Goal: Communication & Community: Answer question/provide support

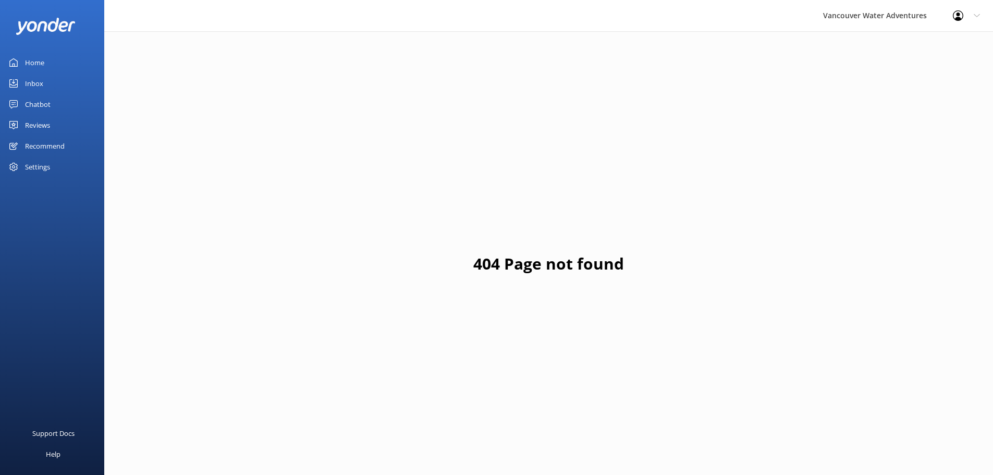
click at [47, 105] on div "Chatbot" at bounding box center [38, 104] width 26 height 21
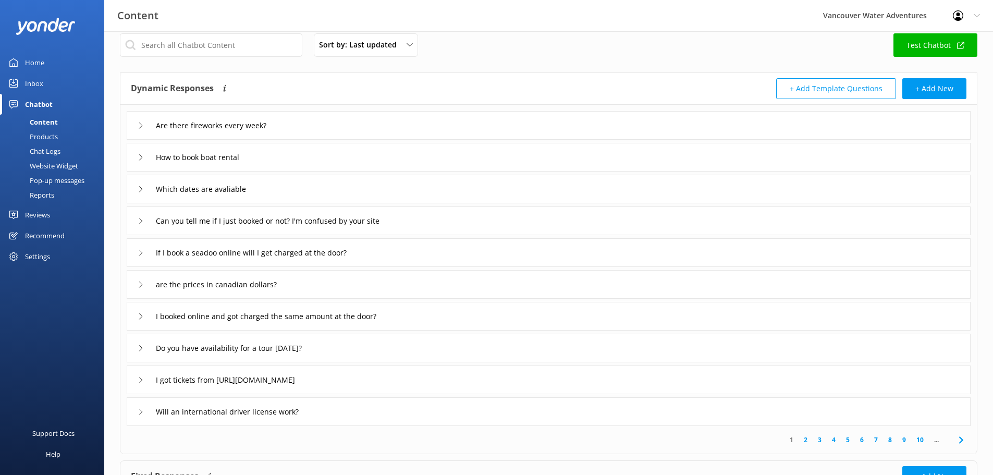
scroll to position [15, 0]
click at [450, 311] on div "I booked online and got charged the same amount at the door?" at bounding box center [549, 314] width 844 height 29
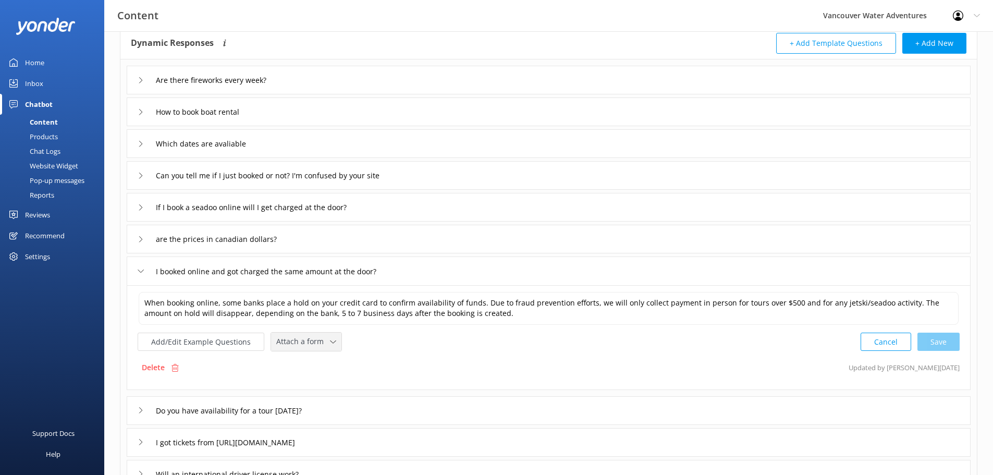
scroll to position [82, 0]
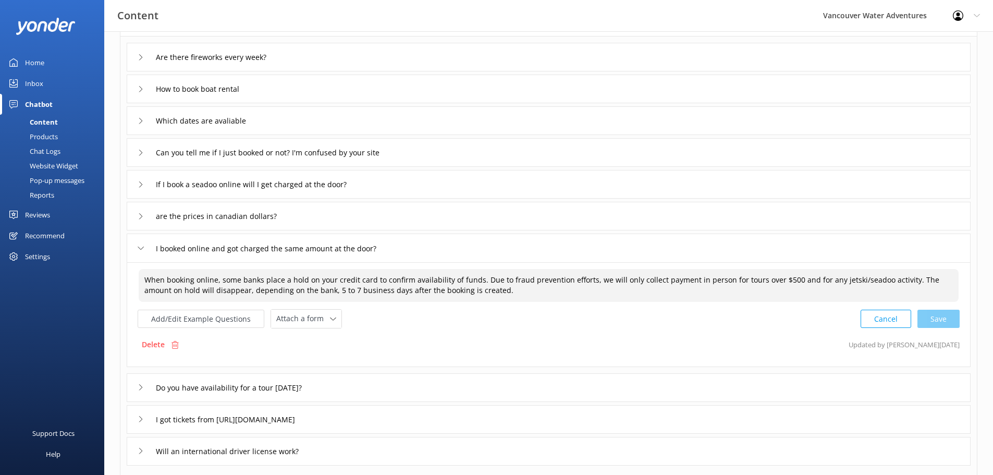
click at [325, 293] on textarea "When booking online, some banks place a hold on your credit card to confirm ava…" at bounding box center [549, 285] width 820 height 33
click at [242, 319] on button "Add/Edit Example Questions" at bounding box center [201, 318] width 127 height 18
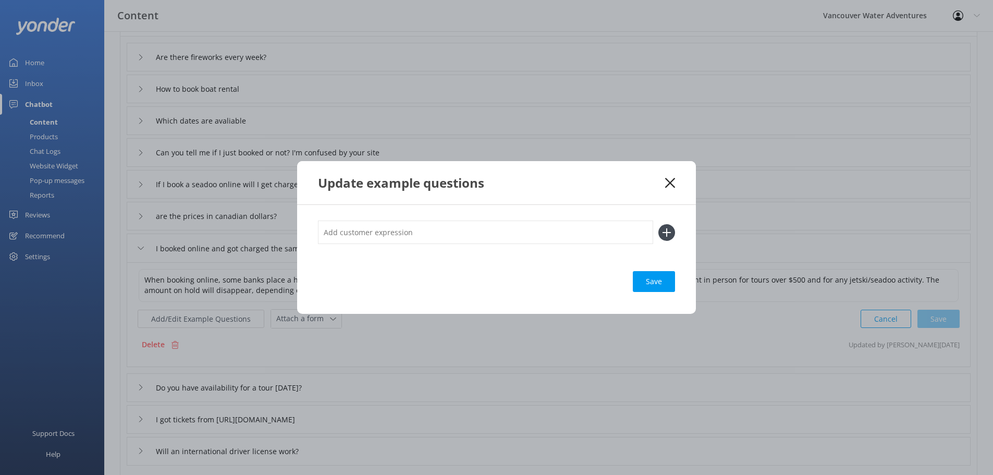
click at [414, 241] on input "text" at bounding box center [485, 231] width 335 height 23
type input "W"
type input "double charge"
click at [645, 278] on div "Save" at bounding box center [654, 281] width 42 height 21
click at [665, 234] on icon at bounding box center [666, 232] width 17 height 17
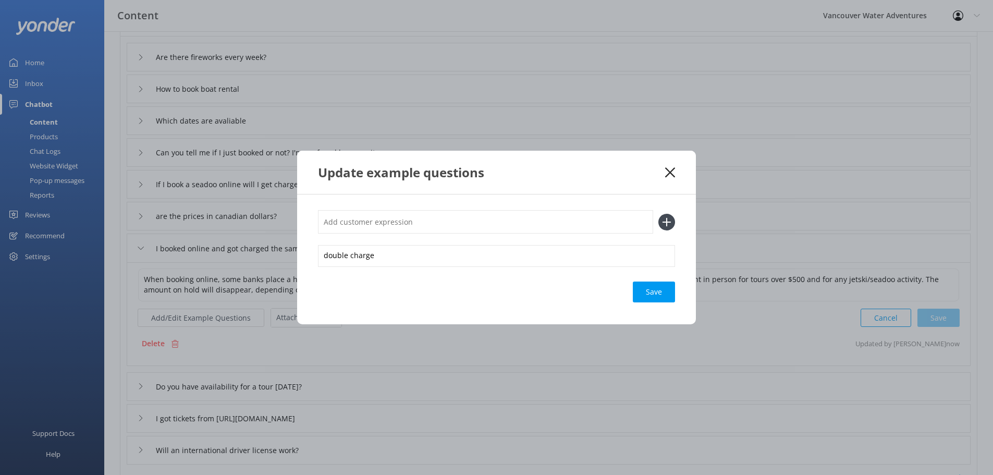
click at [439, 227] on input "text" at bounding box center [485, 221] width 335 height 23
type input "I got charged twice"
click at [663, 224] on icon at bounding box center [666, 222] width 17 height 17
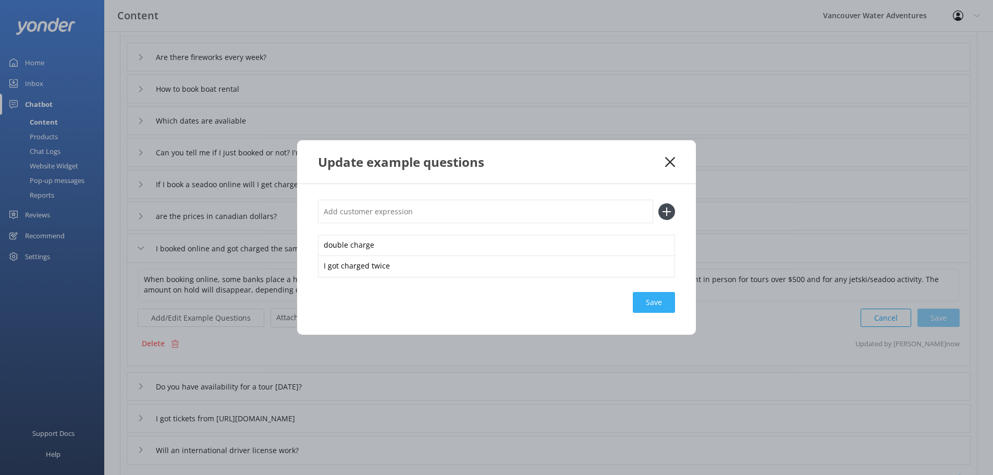
click at [666, 303] on div "Save" at bounding box center [654, 302] width 42 height 21
click at [641, 299] on div "Save" at bounding box center [654, 302] width 42 height 21
click at [668, 158] on icon at bounding box center [670, 162] width 10 height 10
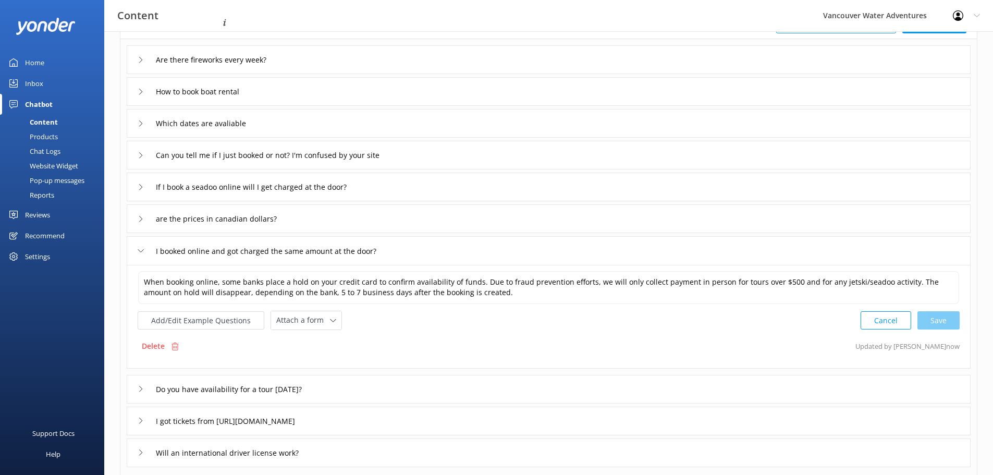
scroll to position [54, 0]
